Goal: Task Accomplishment & Management: Use online tool/utility

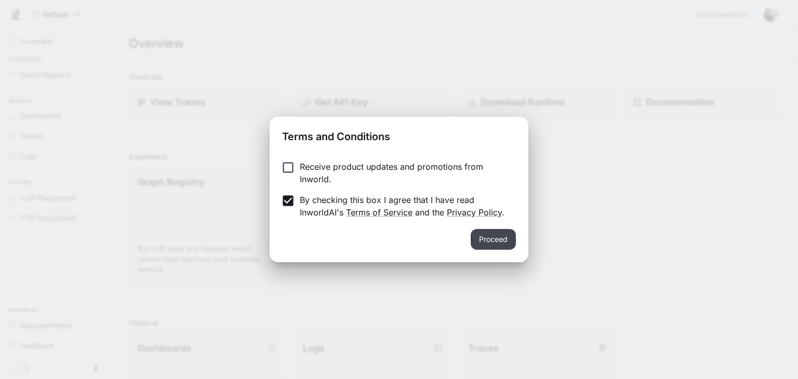
click at [508, 242] on button "Proceed" at bounding box center [493, 239] width 45 height 21
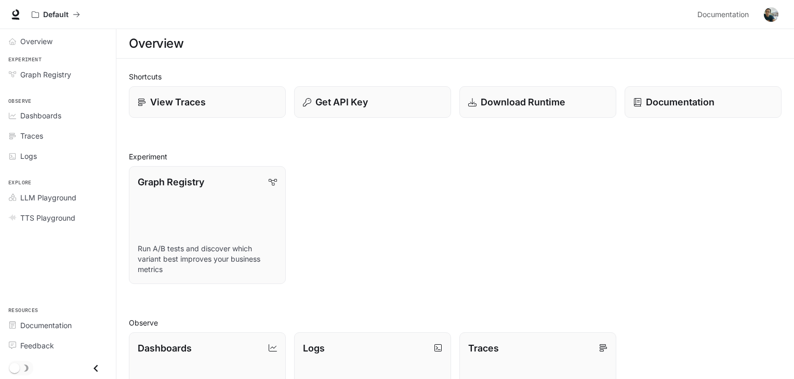
click at [259, 41] on div "Overview" at bounding box center [455, 43] width 653 height 21
click at [39, 115] on span "Dashboards" at bounding box center [40, 115] width 41 height 11
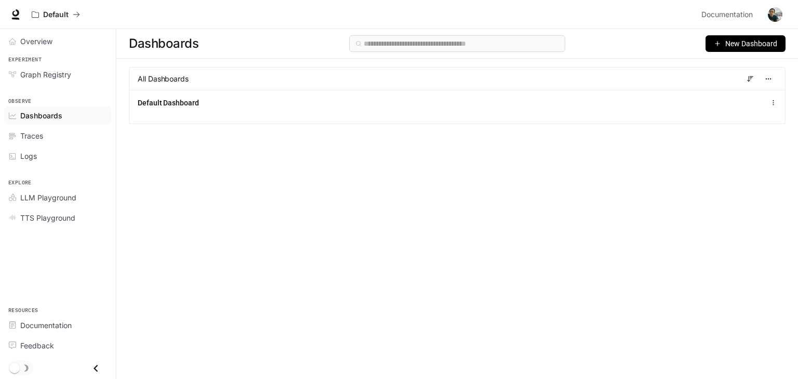
click at [731, 38] on span "New Dashboard" at bounding box center [752, 43] width 52 height 11
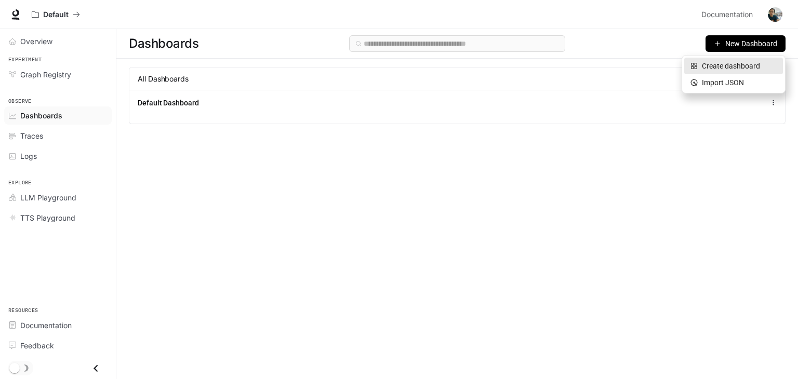
click at [732, 65] on div "Create dashboard" at bounding box center [734, 65] width 86 height 11
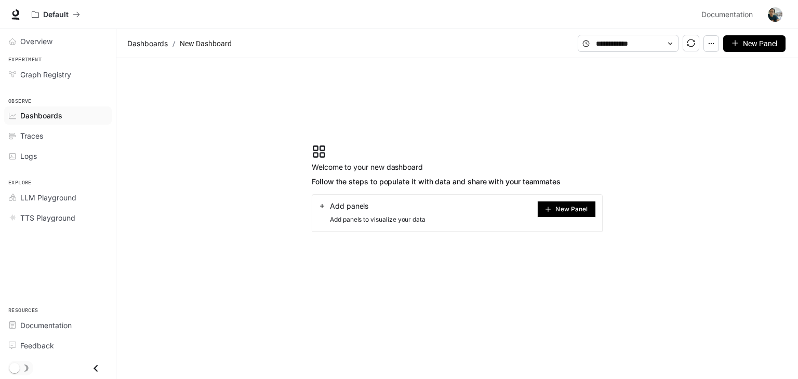
click at [584, 207] on span "New Panel" at bounding box center [572, 209] width 32 height 5
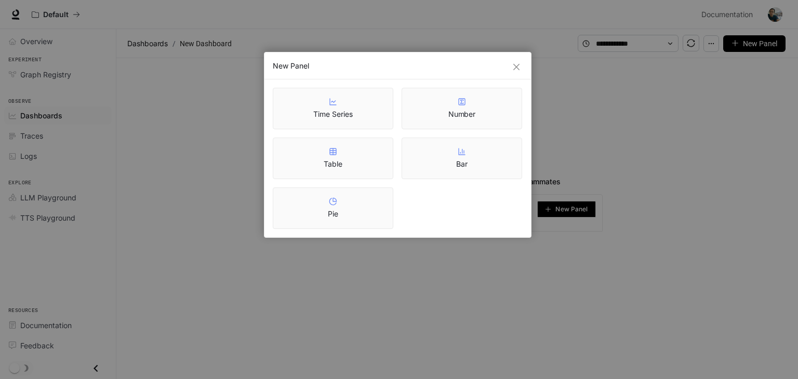
click at [630, 124] on div "New Panel Time Series Number Table Bar Pie" at bounding box center [399, 189] width 798 height 379
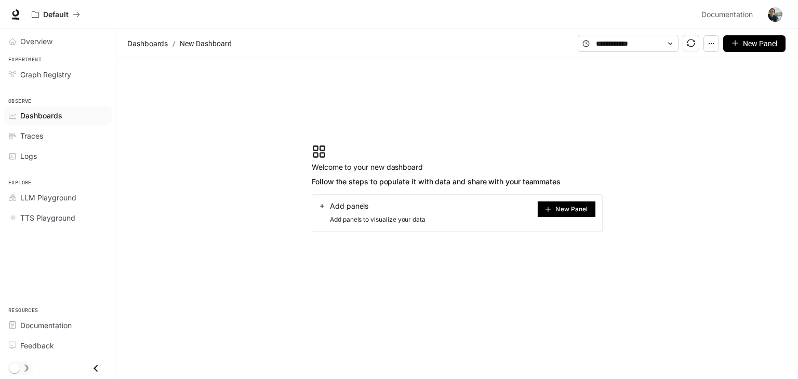
click at [424, 96] on section "Welcome to your new dashboard Follow the steps to populate it with data and sha…" at bounding box center [457, 188] width 682 height 260
click at [44, 62] on span "Experiment" at bounding box center [58, 60] width 116 height 9
click at [14, 18] on icon at bounding box center [16, 19] width 8 height 2
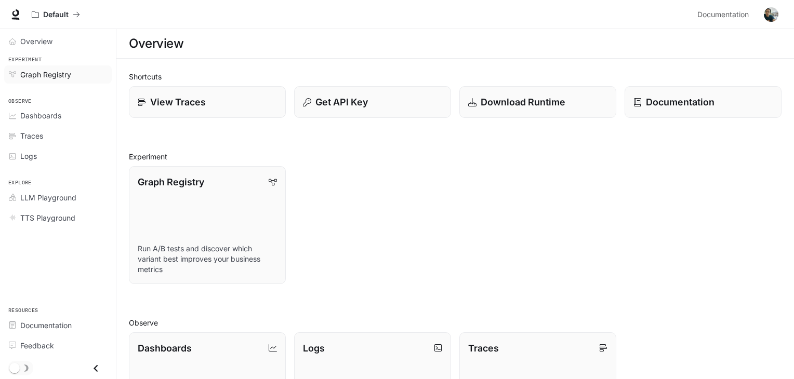
click at [53, 75] on span "Graph Registry" at bounding box center [45, 74] width 51 height 11
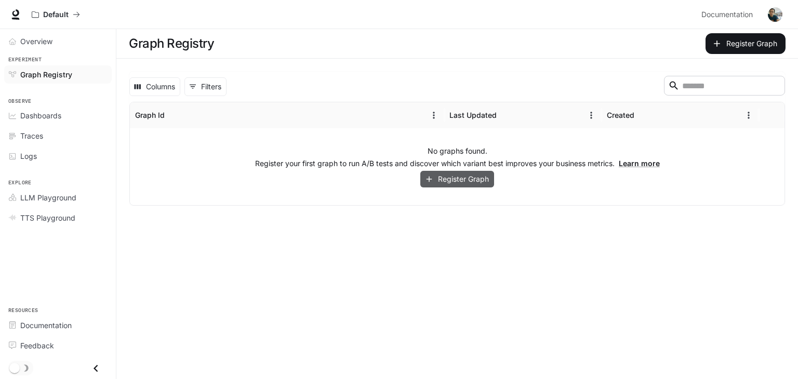
click at [468, 183] on button "Register Graph" at bounding box center [457, 179] width 74 height 17
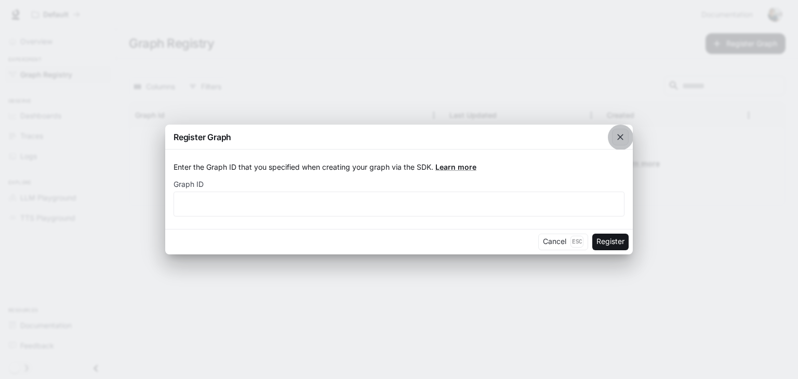
click at [621, 138] on icon "button" at bounding box center [620, 137] width 10 height 10
